Goal: Find contact information: Find contact information

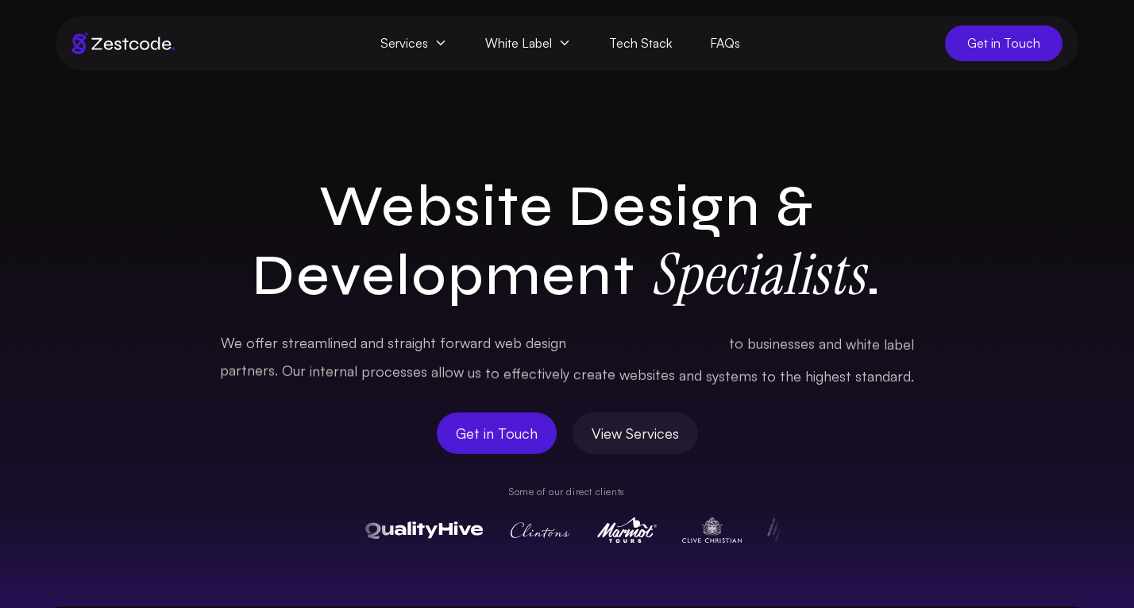
click at [1023, 52] on span "Get in Touch" at bounding box center [1004, 43] width 118 height 36
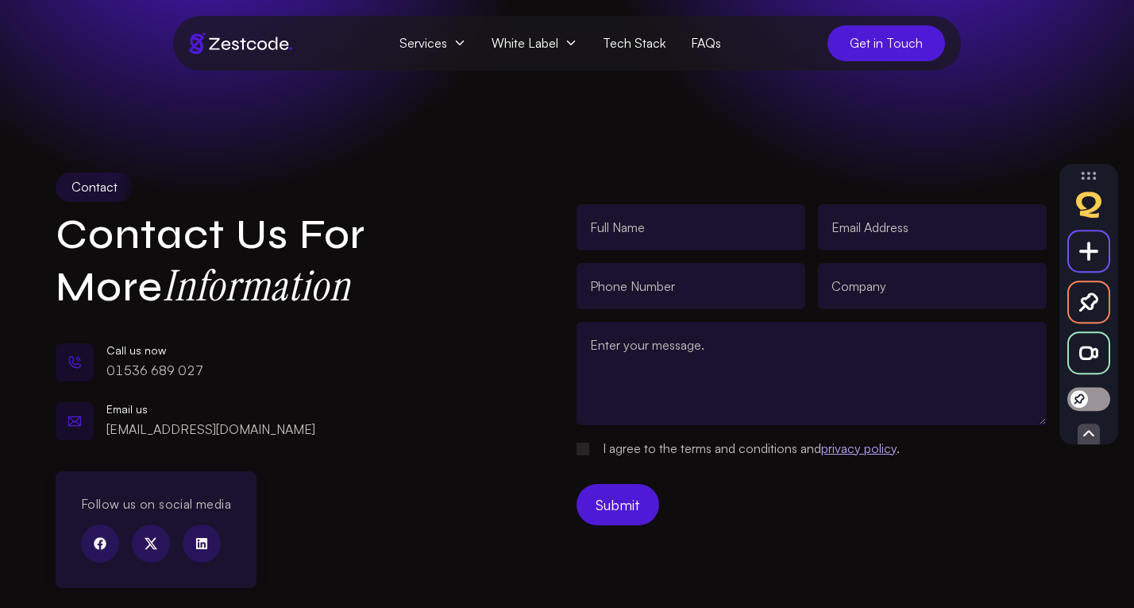
scroll to position [87, 0]
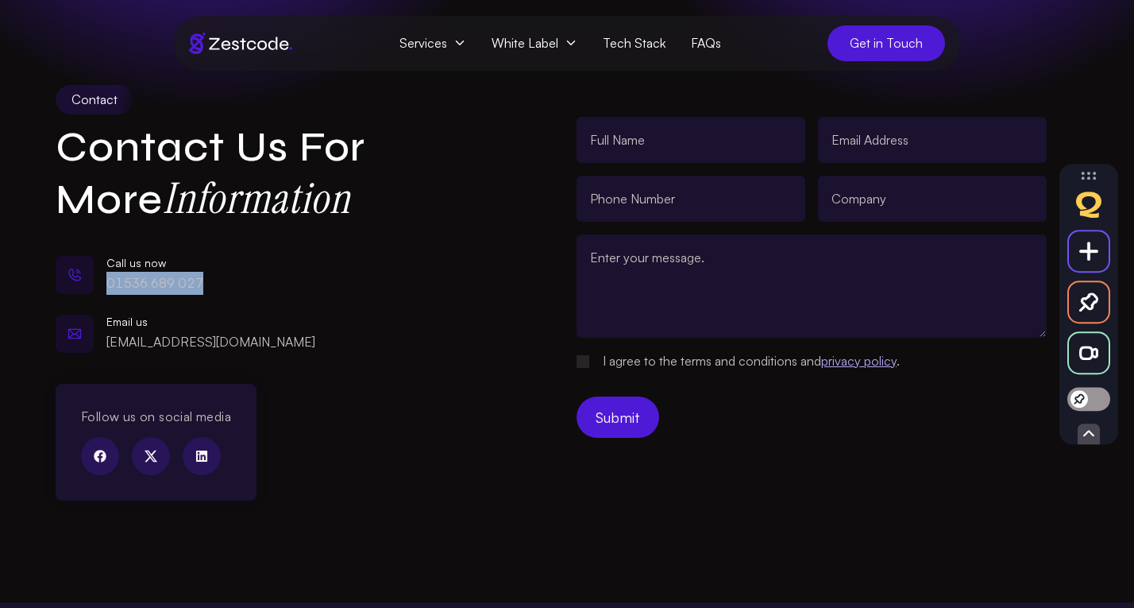
drag, startPoint x: 227, startPoint y: 282, endPoint x: 110, endPoint y: 283, distance: 117.6
click at [110, 283] on div "Call us now [PHONE_NUMBER]" at bounding box center [259, 274] width 407 height 49
copy p "01536 689 027"
click at [233, 44] on img at bounding box center [240, 43] width 103 height 21
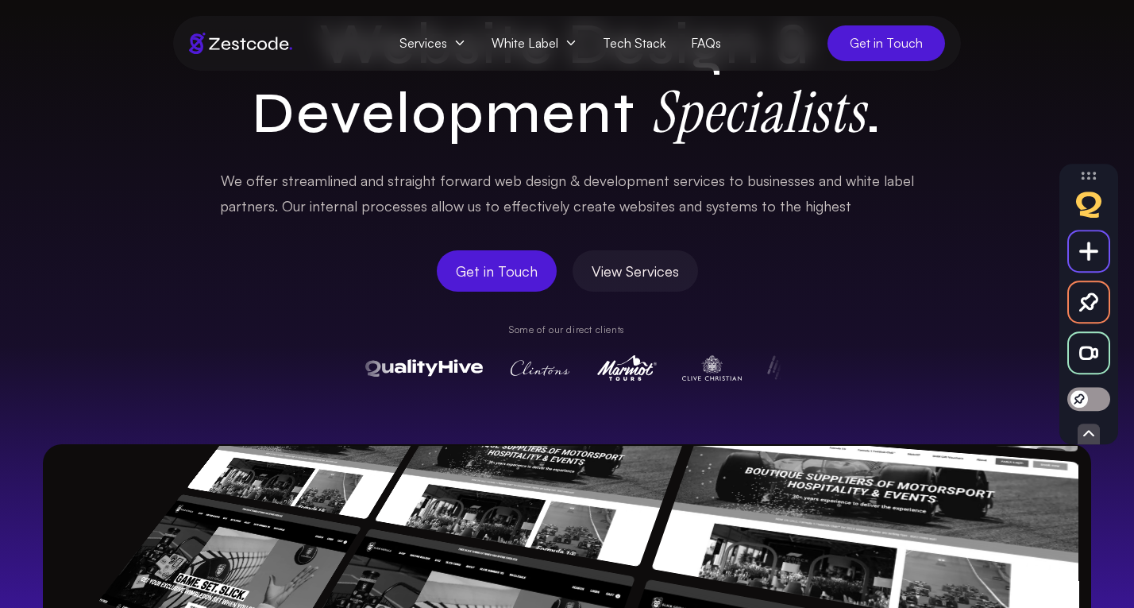
scroll to position [171, 0]
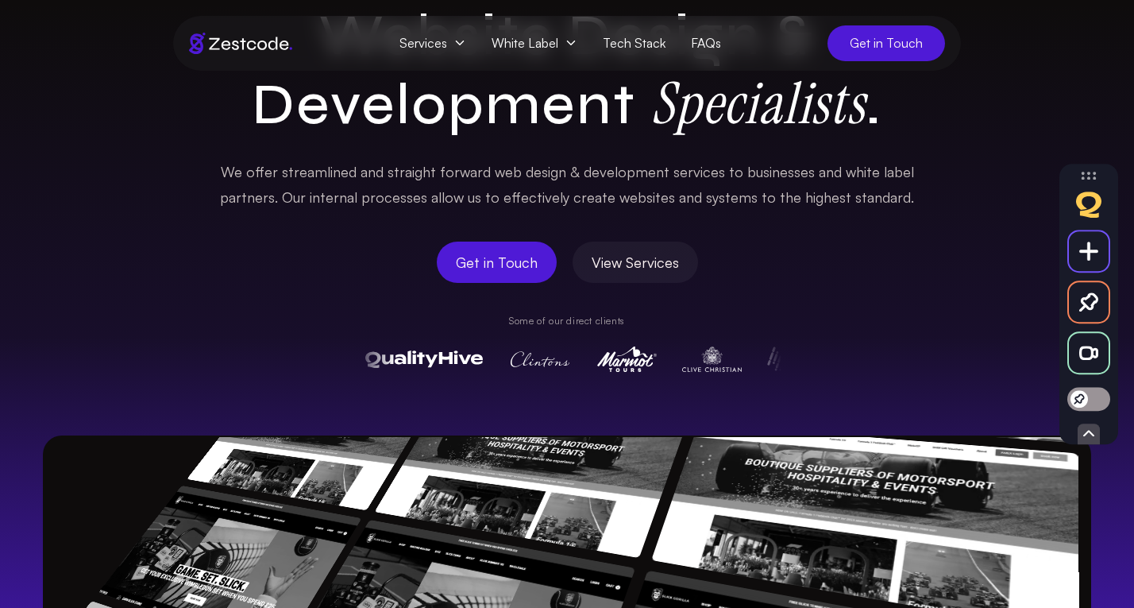
click at [643, 259] on span "View Services" at bounding box center [635, 262] width 87 height 22
